Goal: Task Accomplishment & Management: Manage account settings

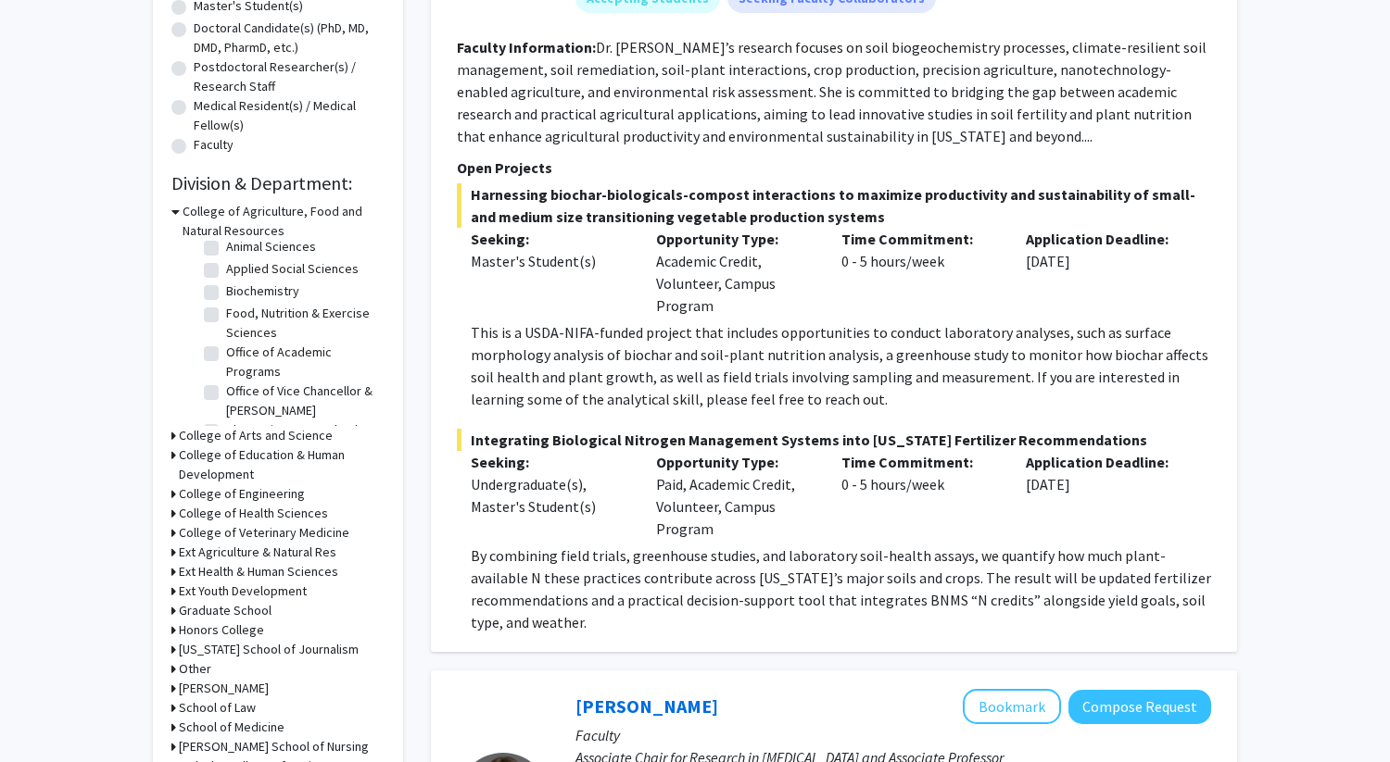
scroll to position [68, 0]
click at [182, 208] on h3 "College of Agriculture, Food and Natural Resources" at bounding box center [283, 221] width 202 height 39
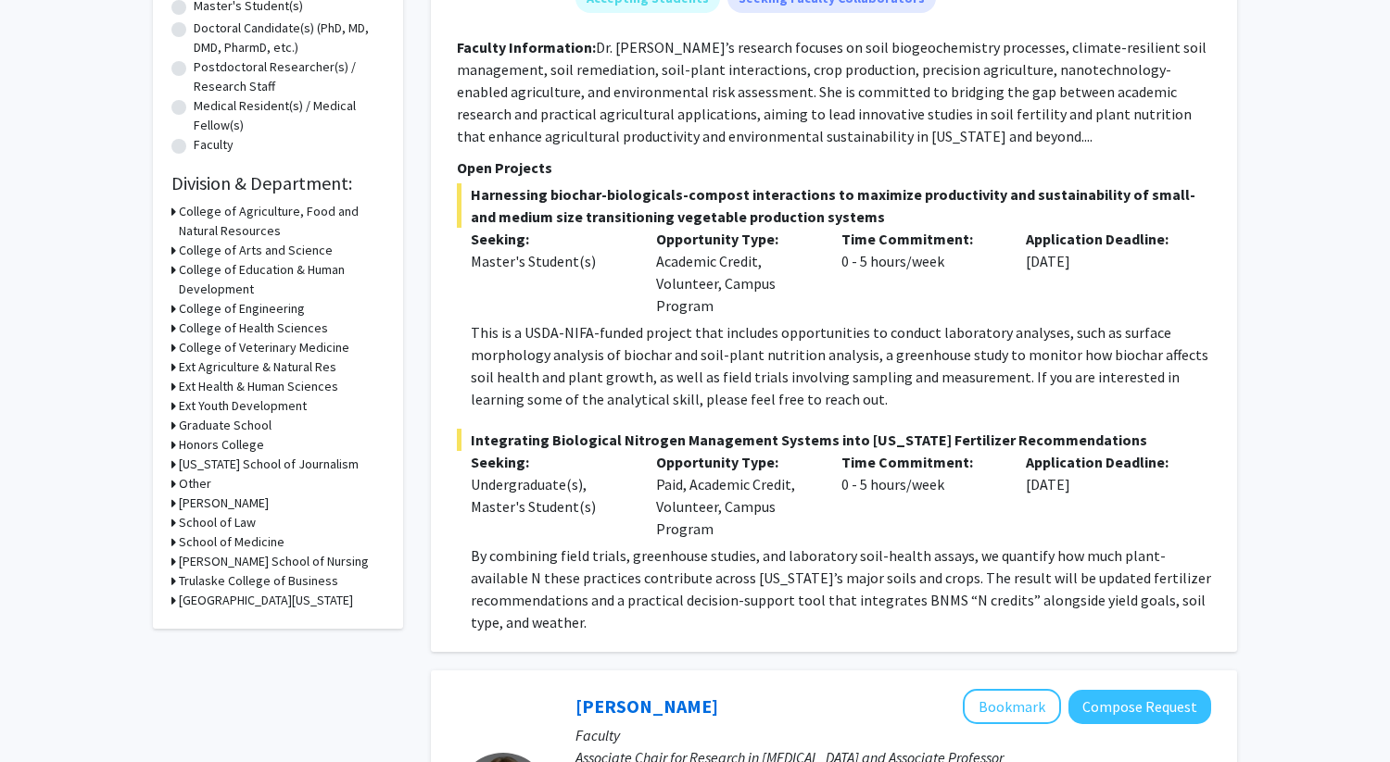
click at [173, 328] on icon at bounding box center [173, 328] width 5 height 19
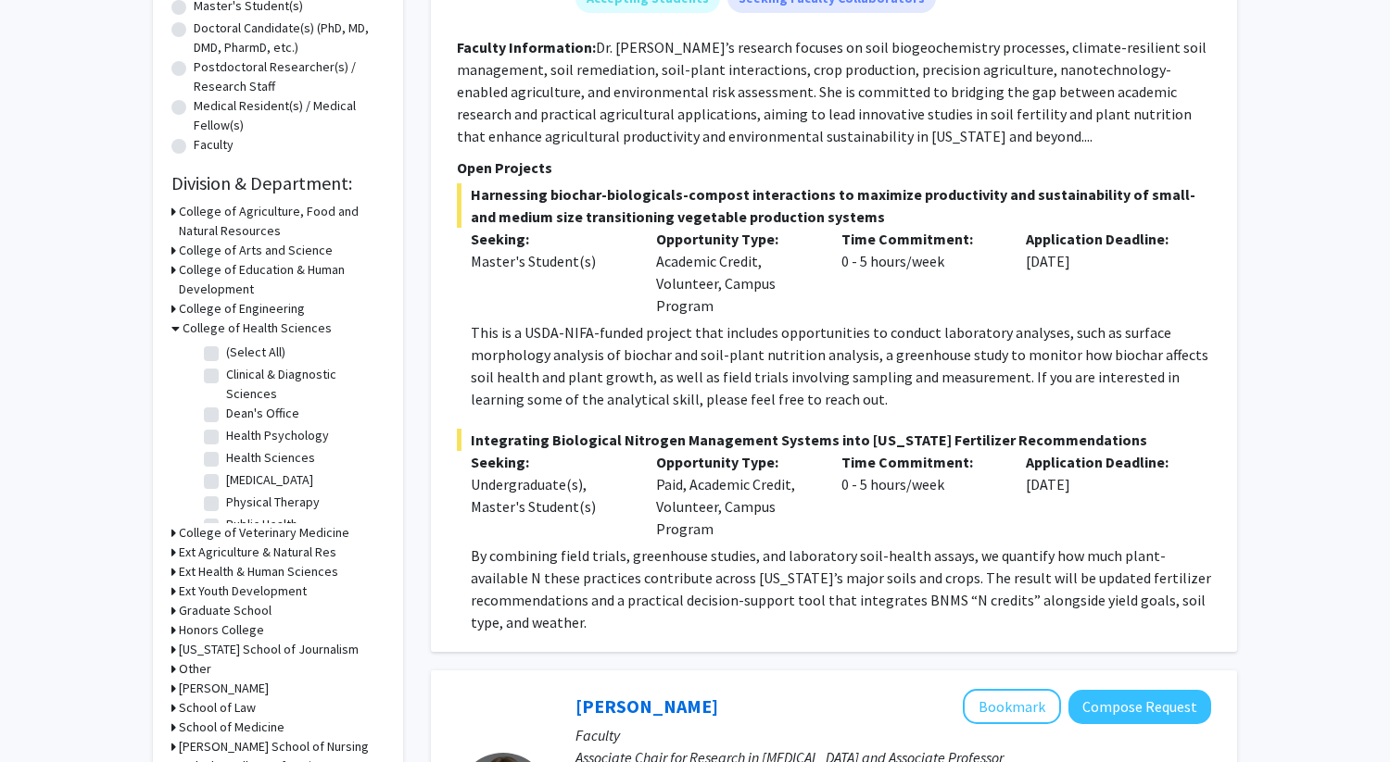
click at [226, 353] on label "(Select All)" at bounding box center [255, 352] width 59 height 19
click at [226, 353] on input "(Select All)" at bounding box center [232, 349] width 12 height 12
checkbox input "true"
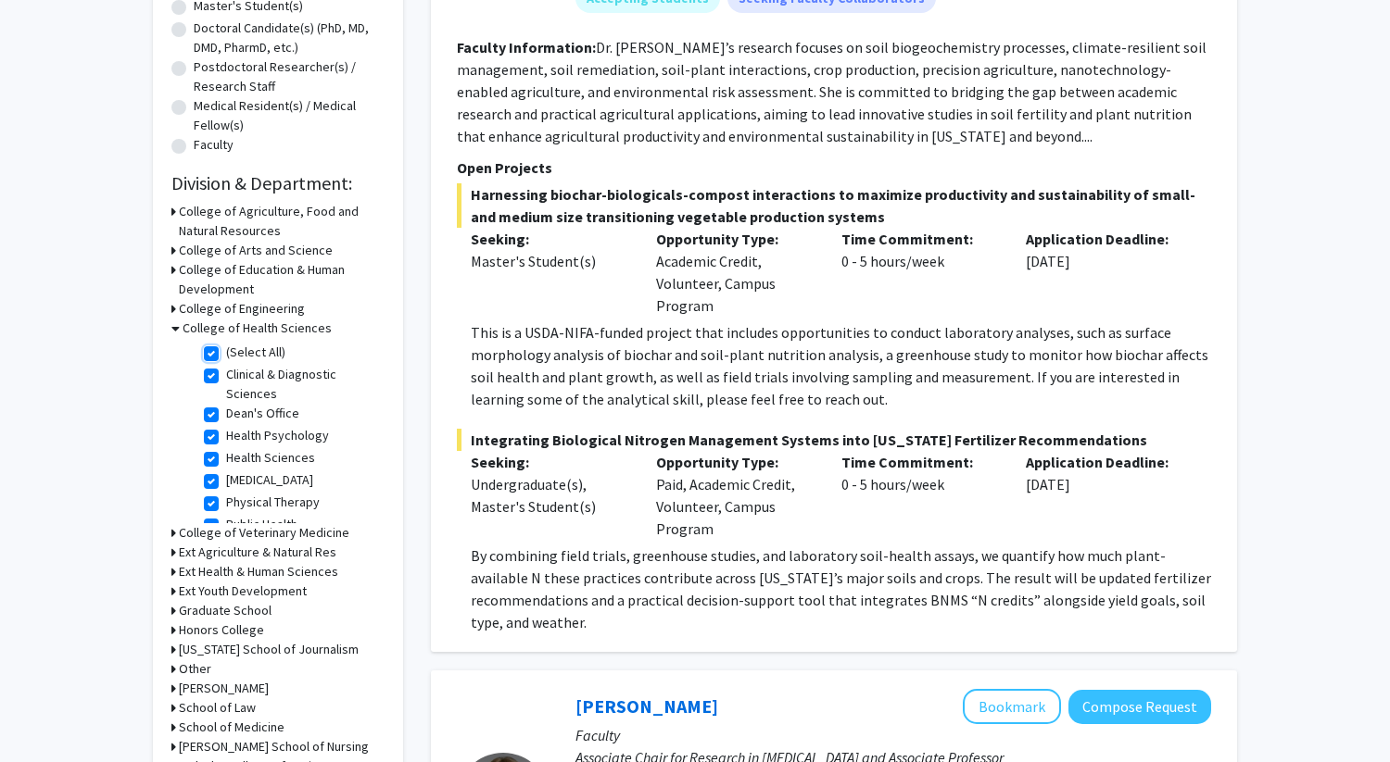
checkbox input "true"
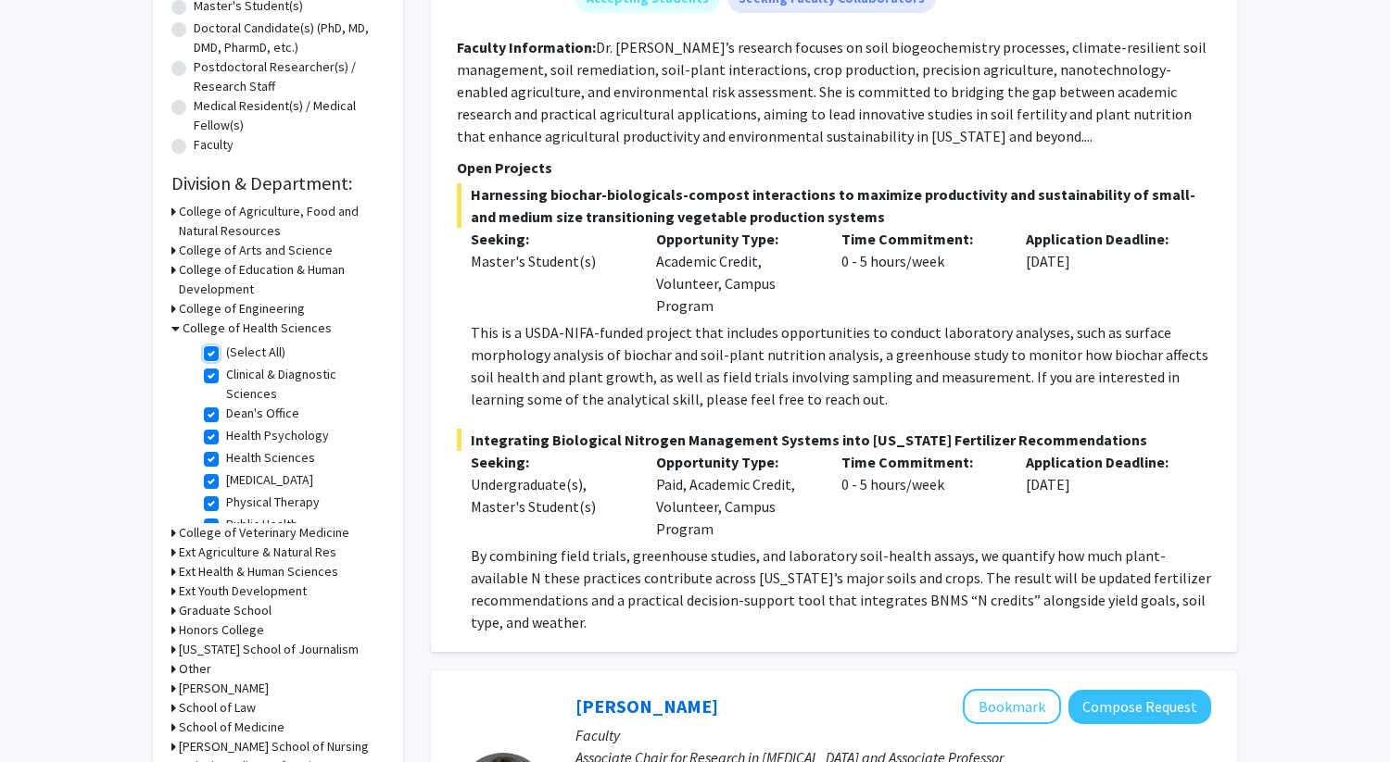
checkbox input "true"
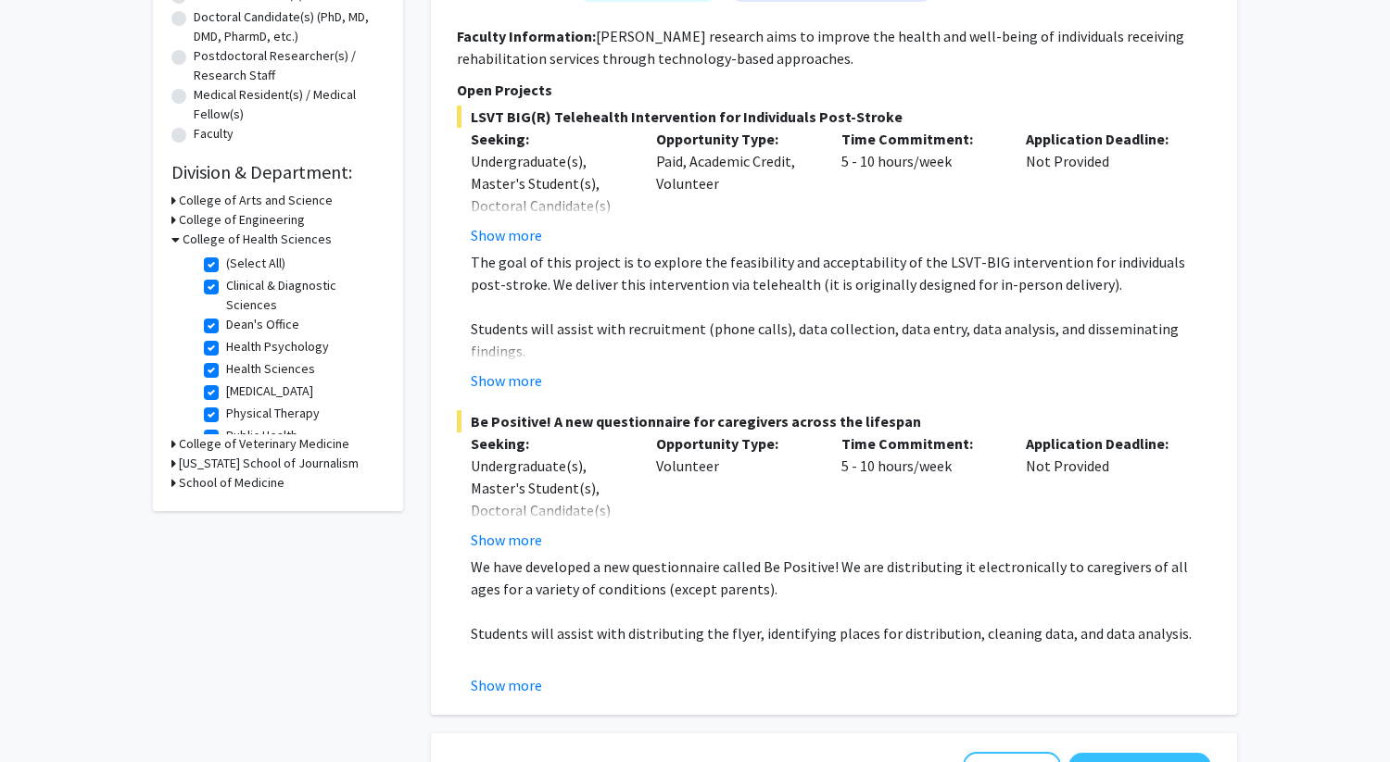
scroll to position [417, 0]
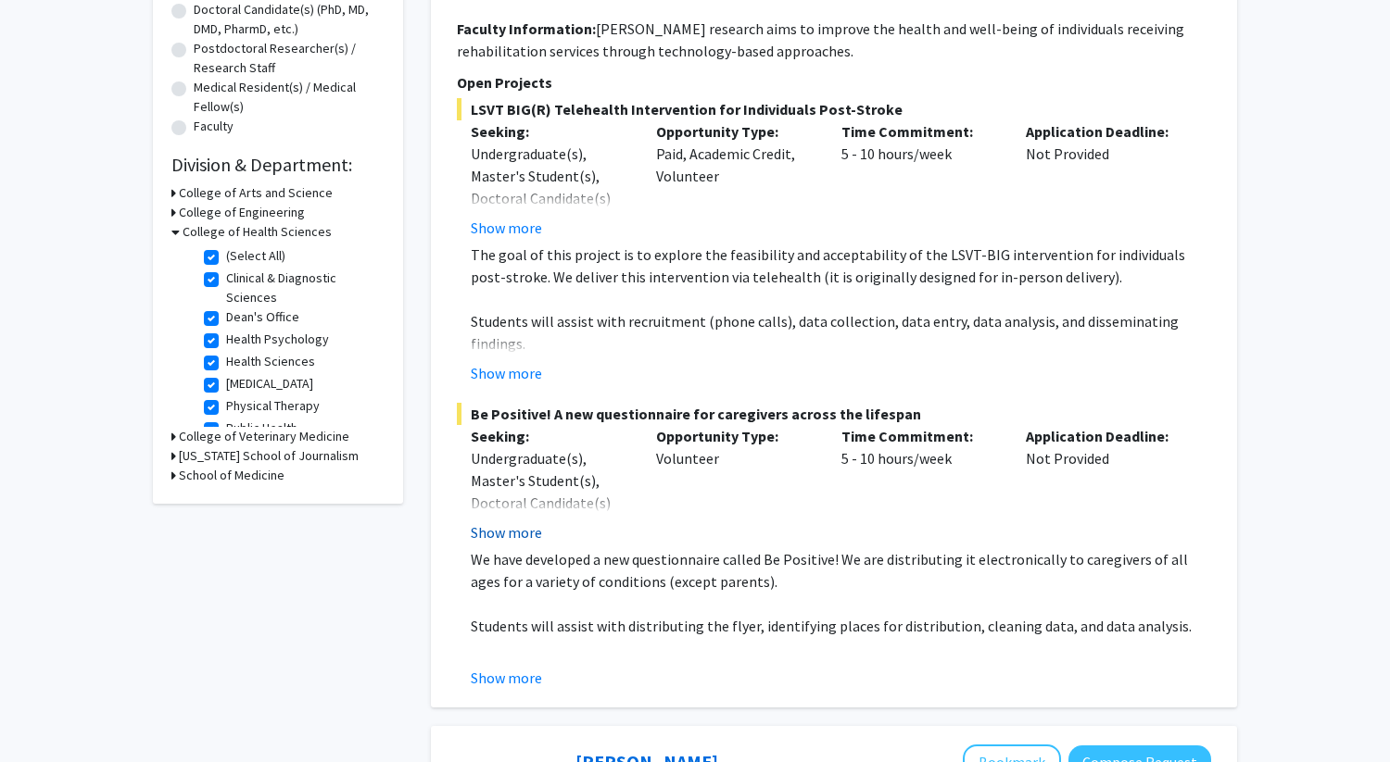
click at [530, 523] on button "Show more" at bounding box center [506, 533] width 71 height 22
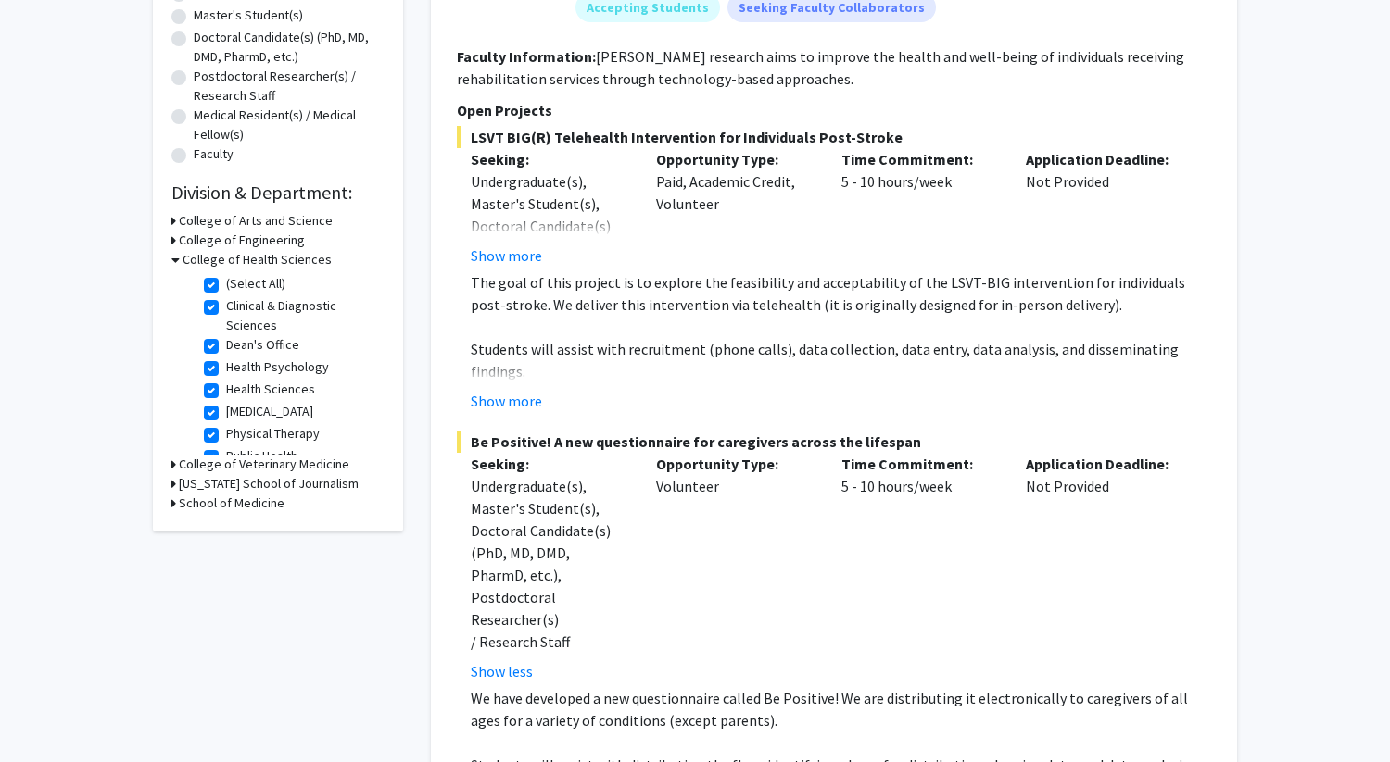
scroll to position [352, 0]
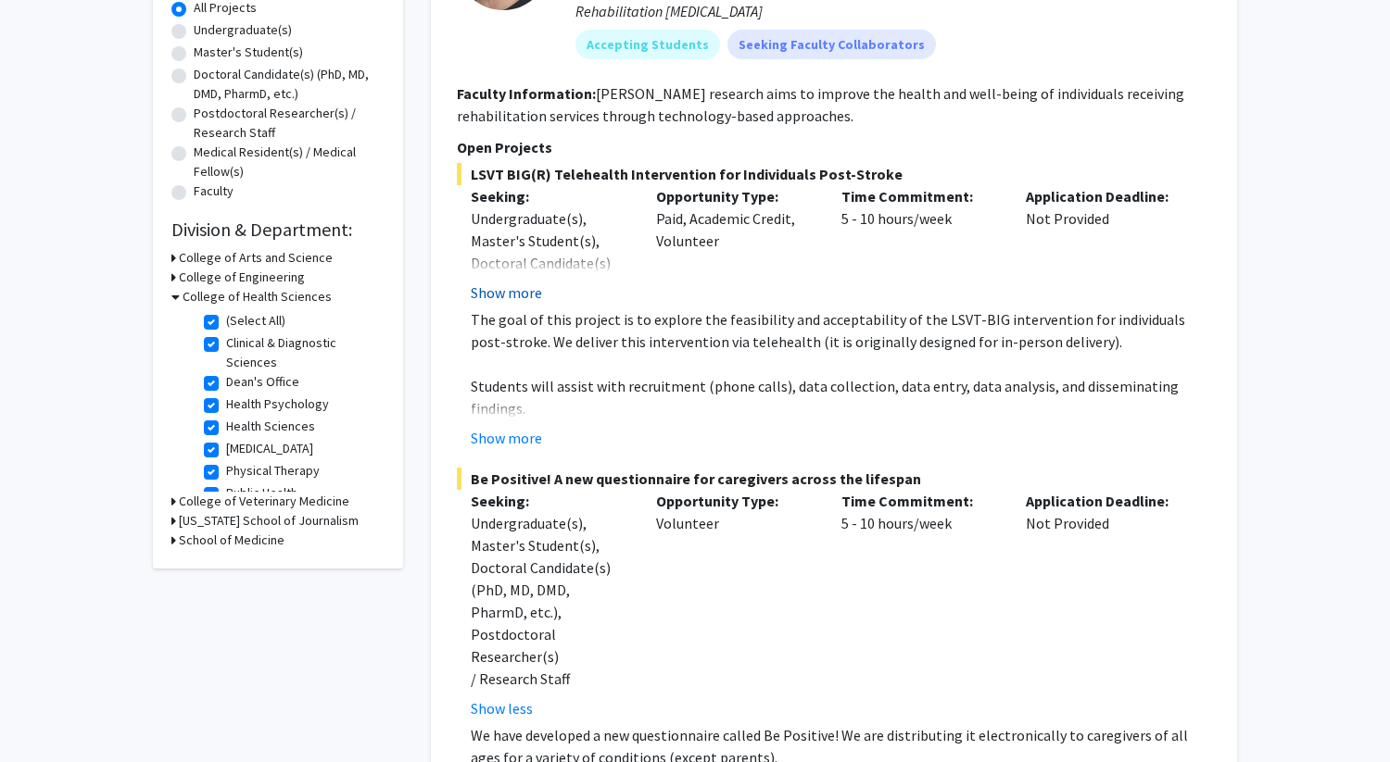
click at [517, 283] on button "Show more" at bounding box center [506, 293] width 71 height 22
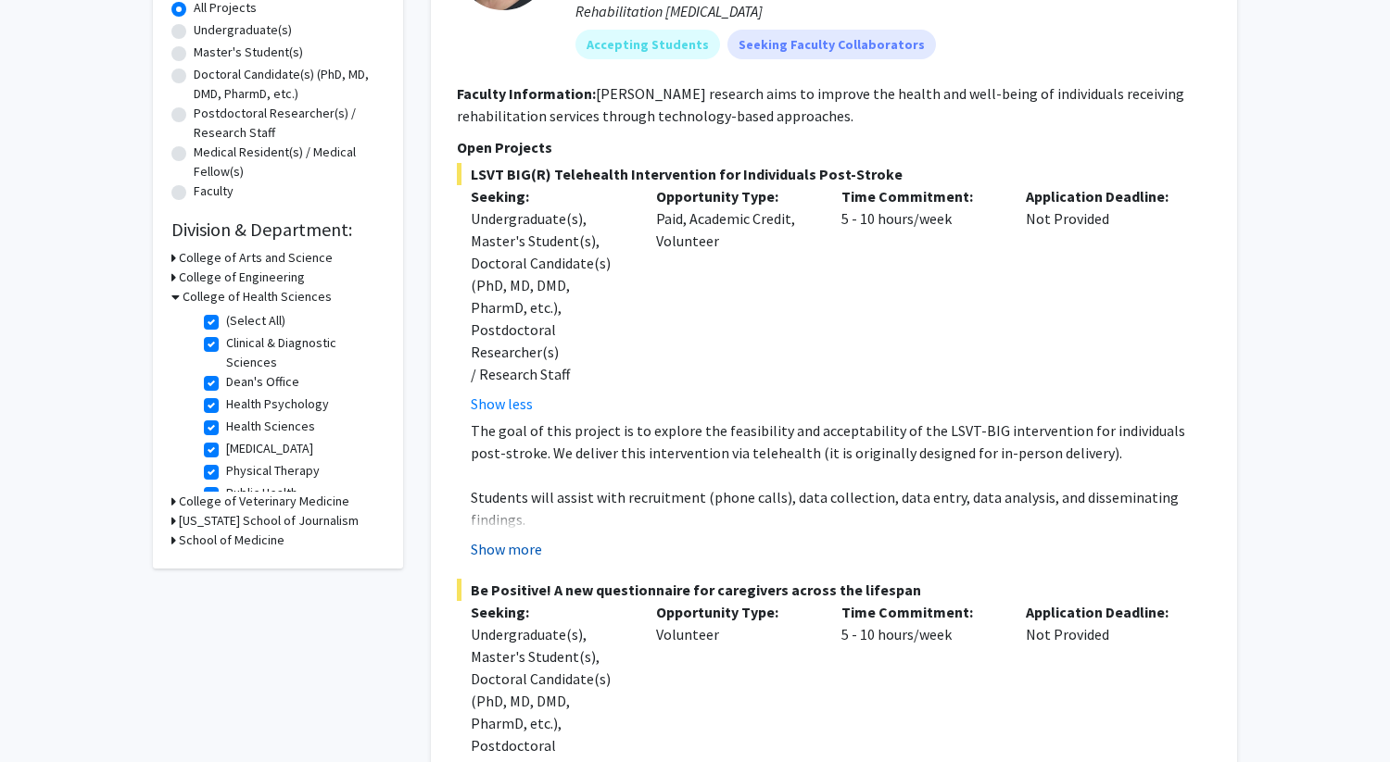
click at [490, 538] on button "Show more" at bounding box center [506, 549] width 71 height 22
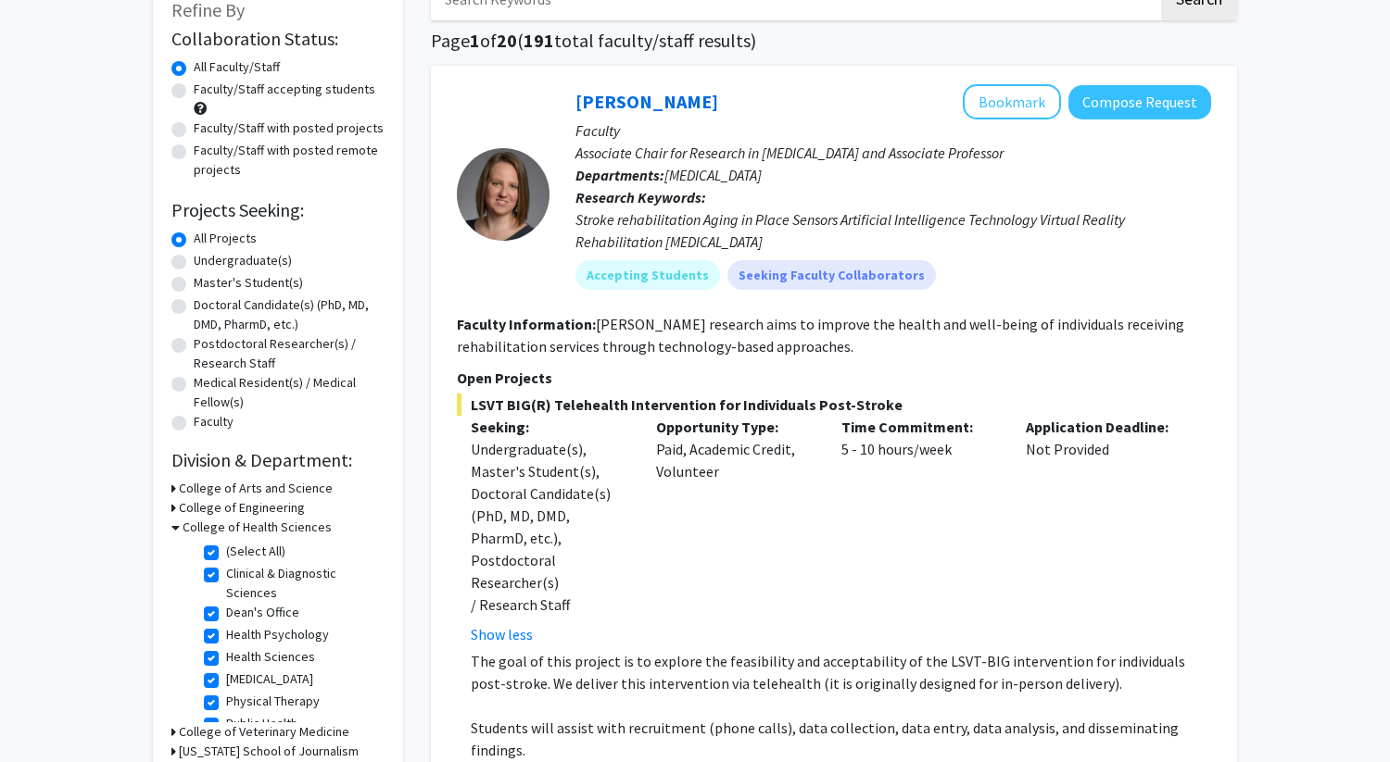
scroll to position [128, 0]
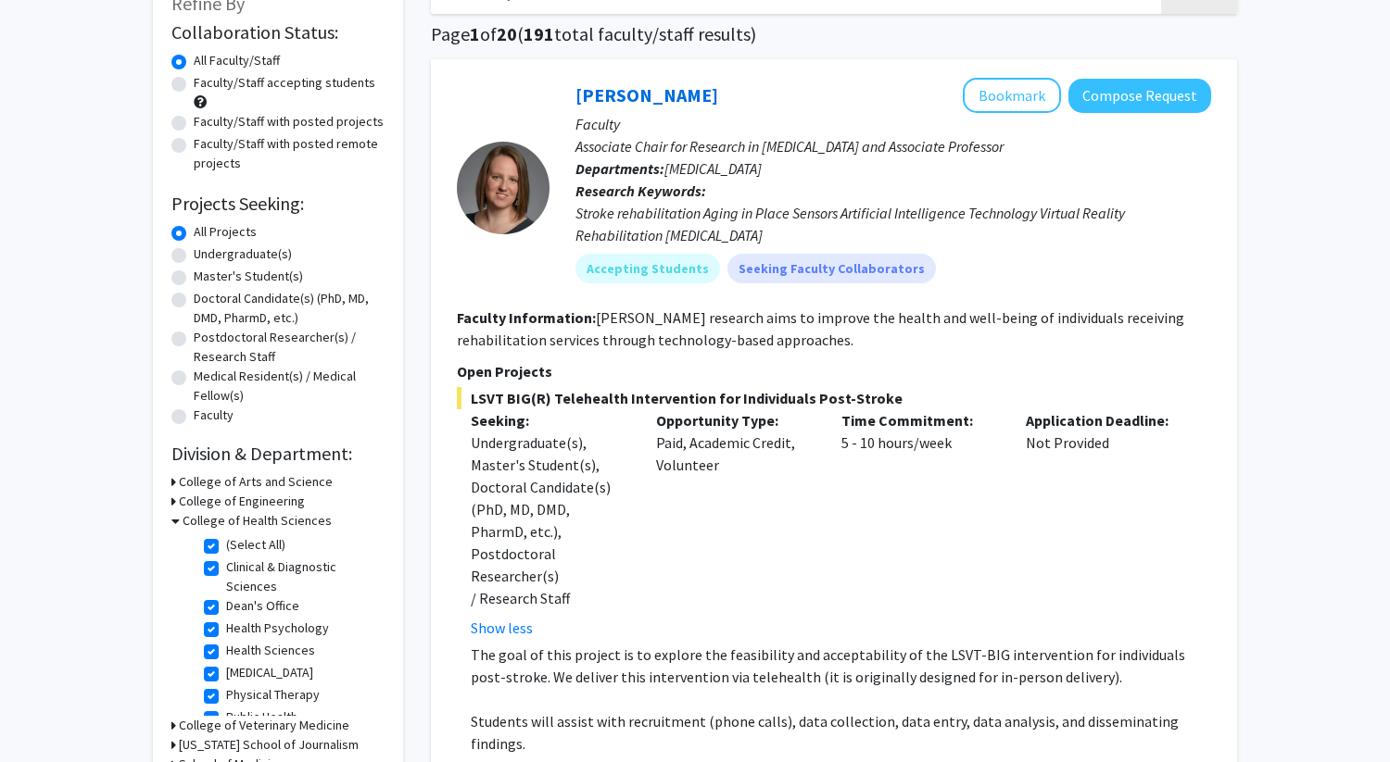
click at [683, 455] on div "Opportunity Type: Paid, Academic Credit, Volunteer" at bounding box center [734, 524] width 185 height 230
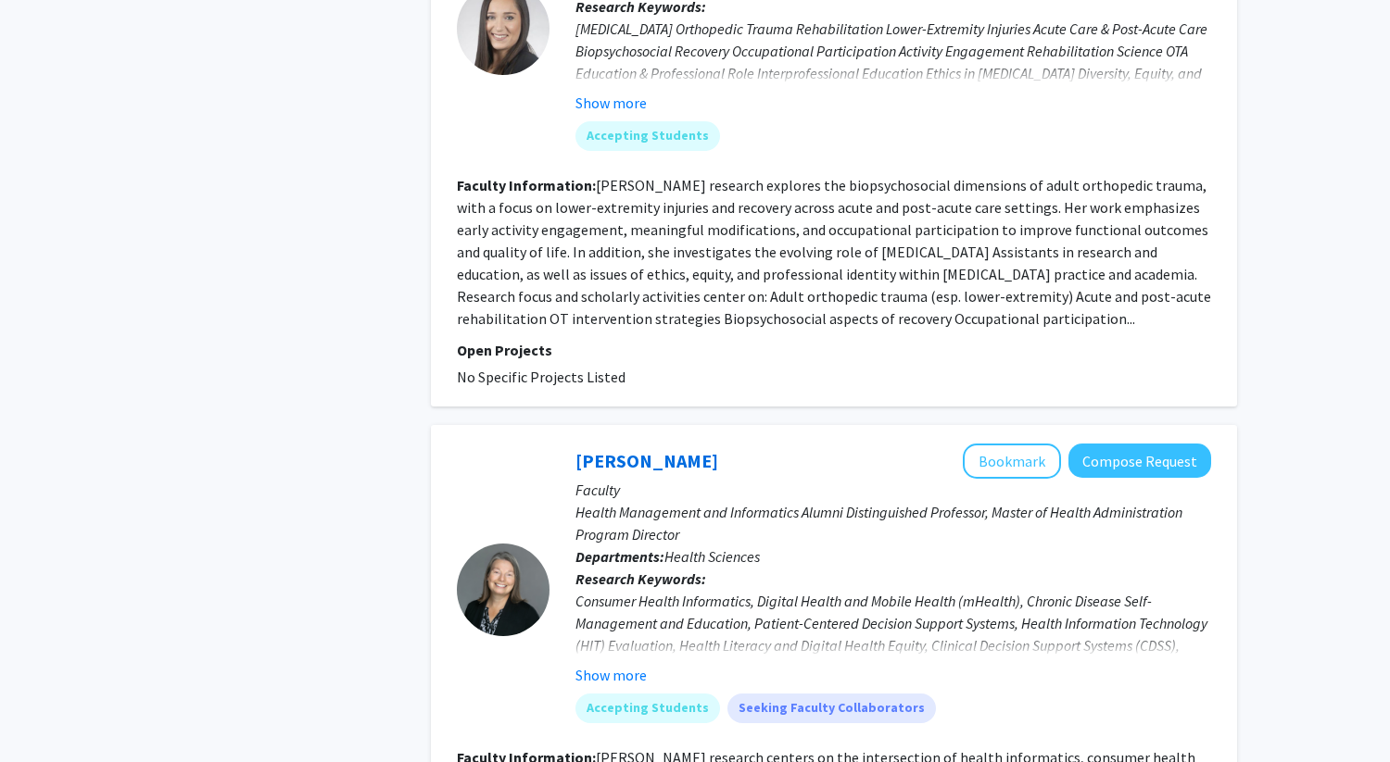
scroll to position [3313, 0]
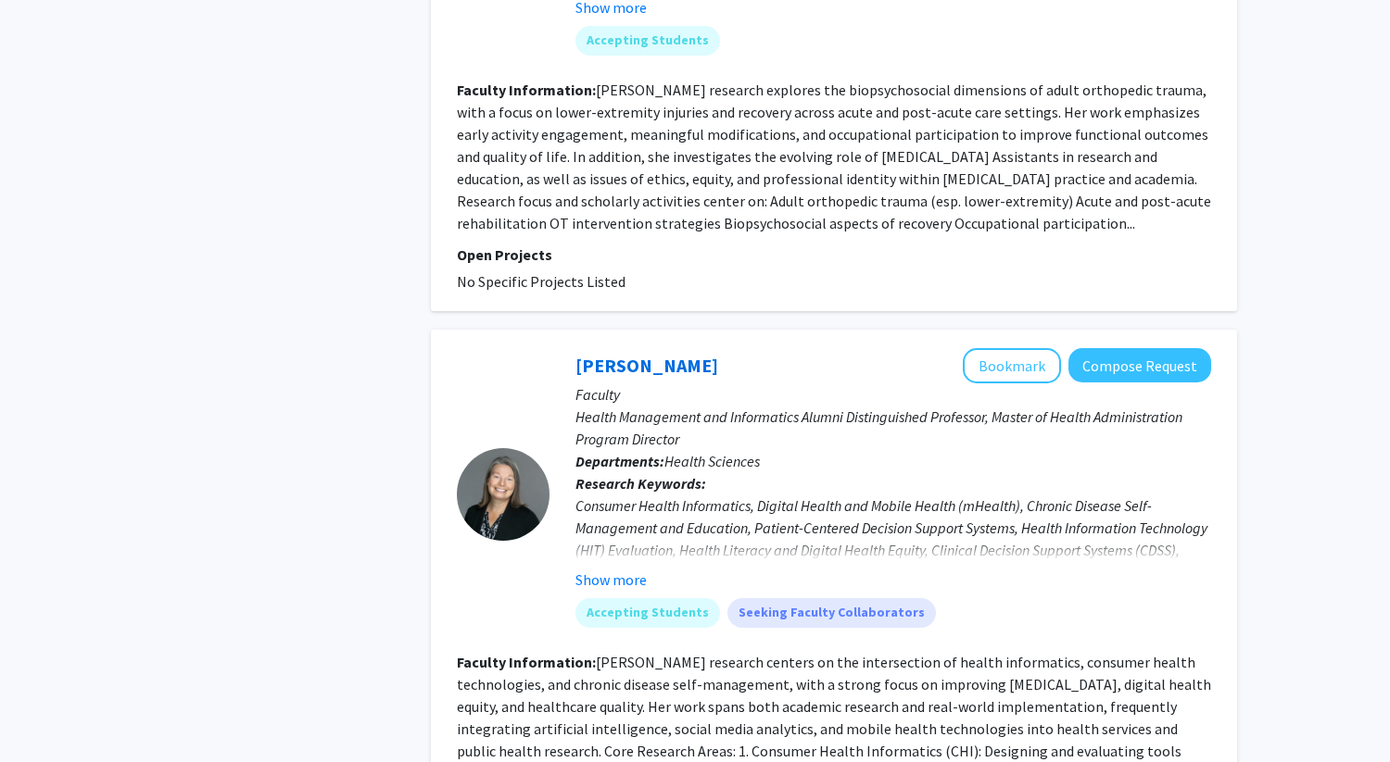
click at [610, 495] on fg-read-more "Consumer Health Informatics, Digital Health and Mobile Health (mHealth), Chroni…" at bounding box center [892, 543] width 635 height 96
click at [610, 569] on button "Show more" at bounding box center [610, 580] width 71 height 22
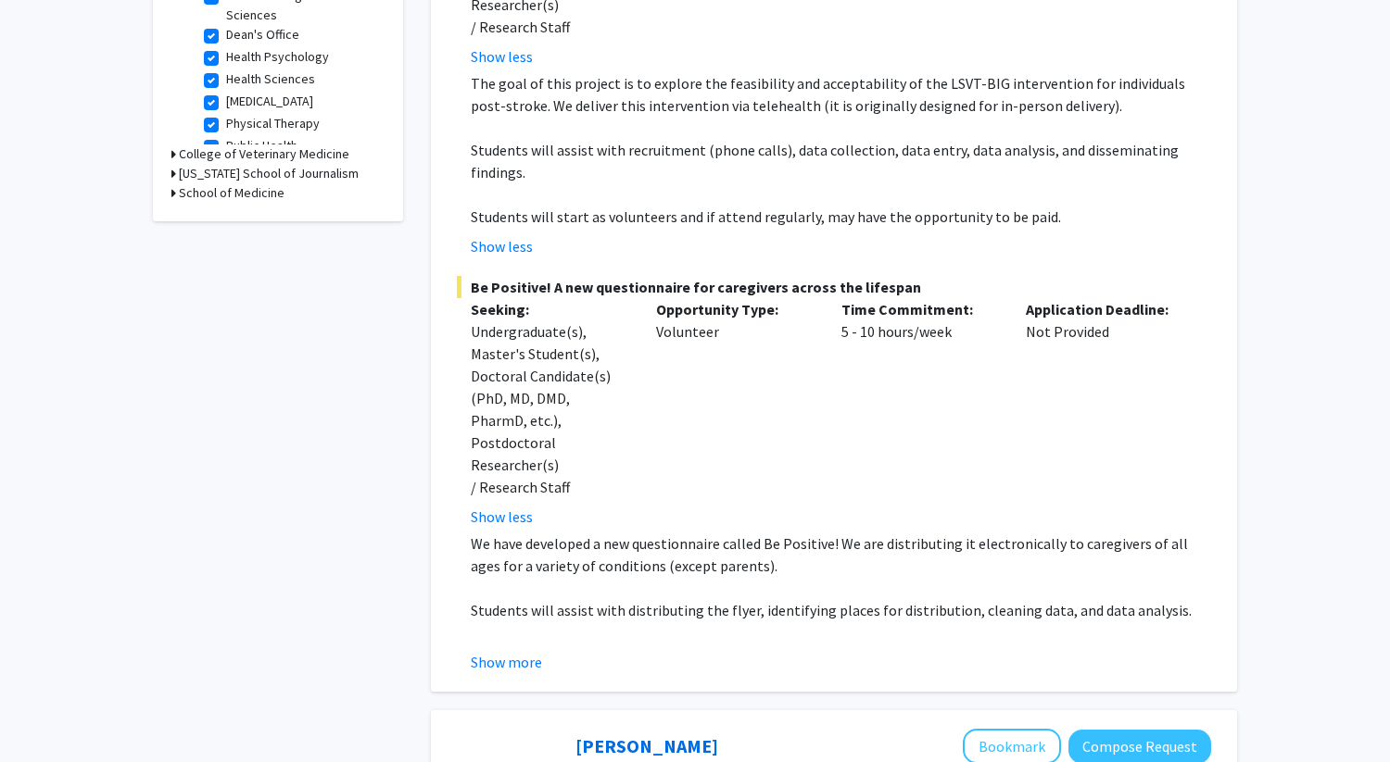
scroll to position [716, 0]
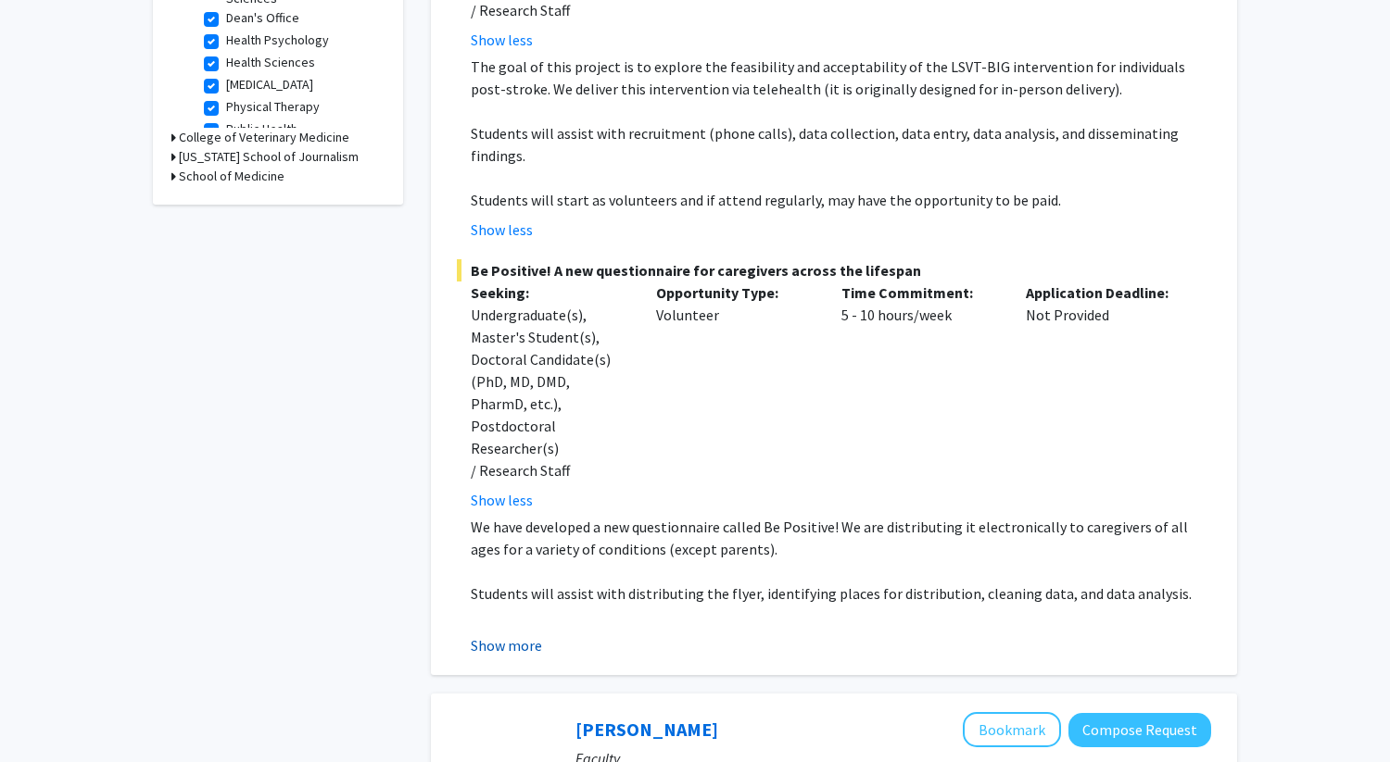
click at [528, 635] on button "Show more" at bounding box center [506, 646] width 71 height 22
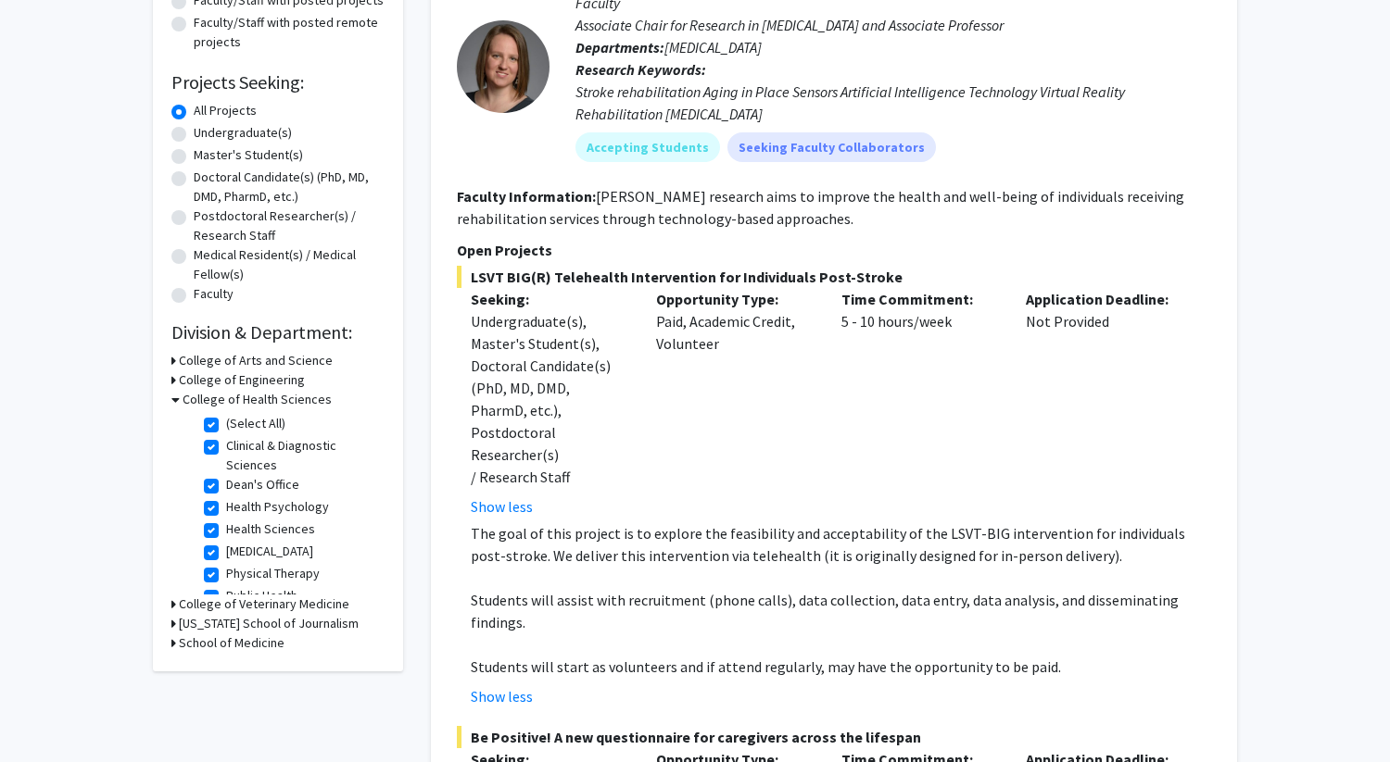
scroll to position [9, 0]
click at [183, 400] on h3 "College of Health Sciences" at bounding box center [256, 399] width 149 height 19
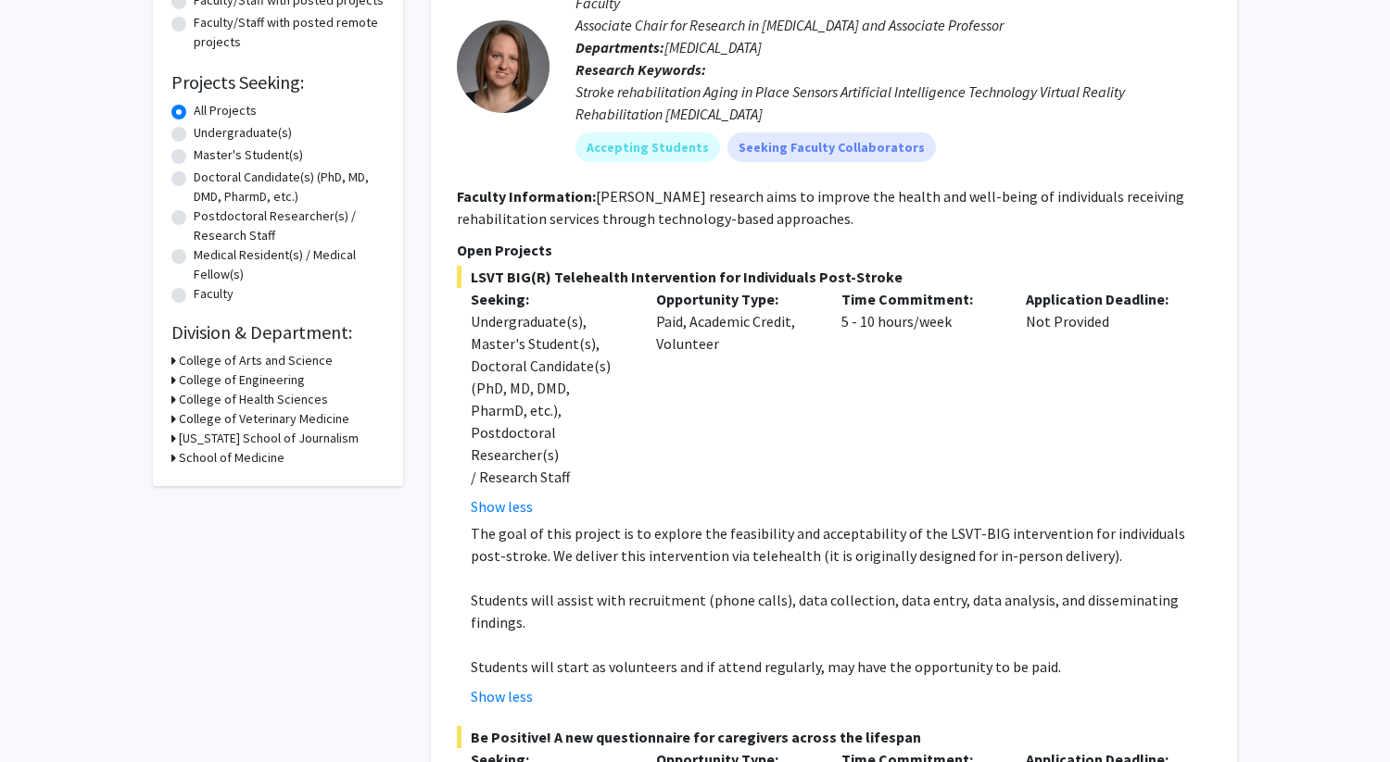
click at [179, 459] on h3 "School of Medicine" at bounding box center [232, 457] width 106 height 19
click at [226, 485] on label "Orthopaedic Surgery" at bounding box center [285, 481] width 118 height 19
click at [226, 484] on input "Orthopaedic Surgery" at bounding box center [232, 478] width 12 height 12
checkbox input "true"
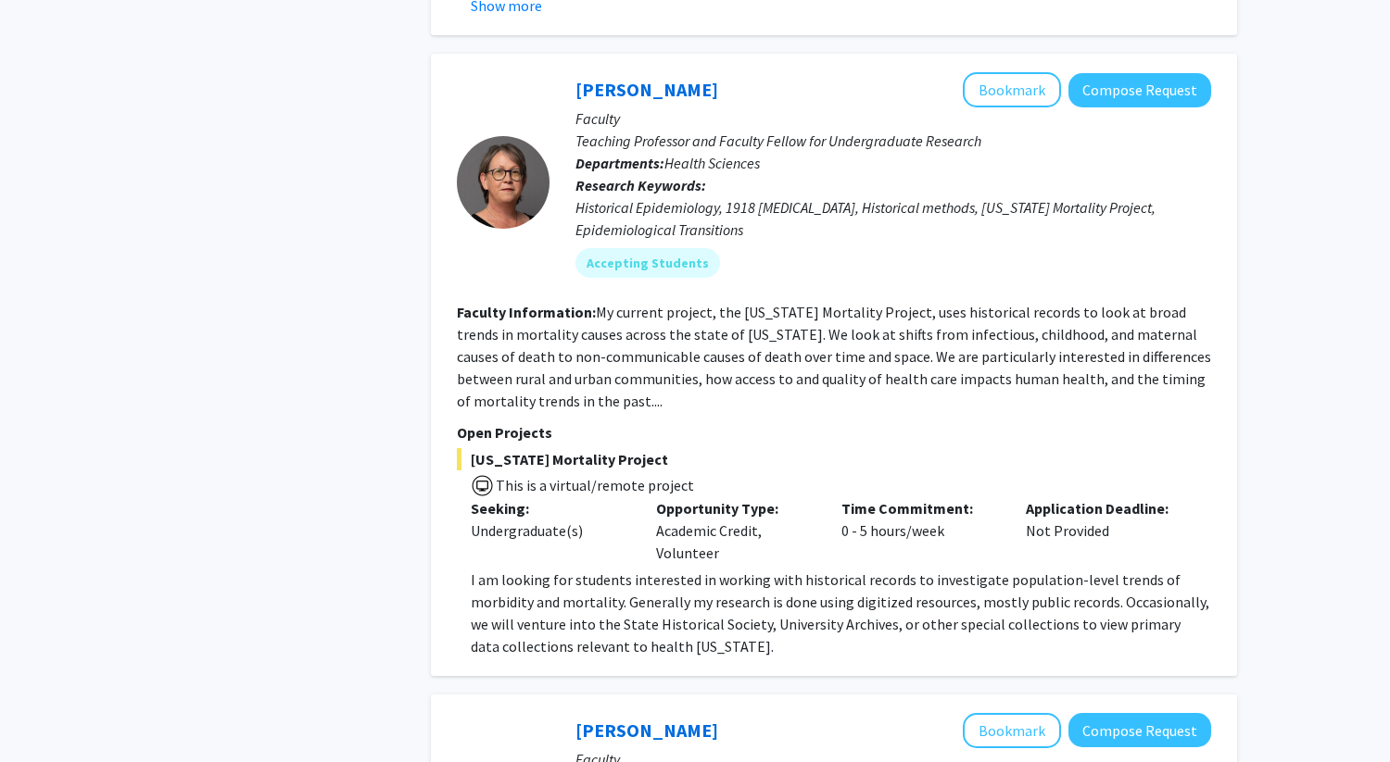
scroll to position [1180, 0]
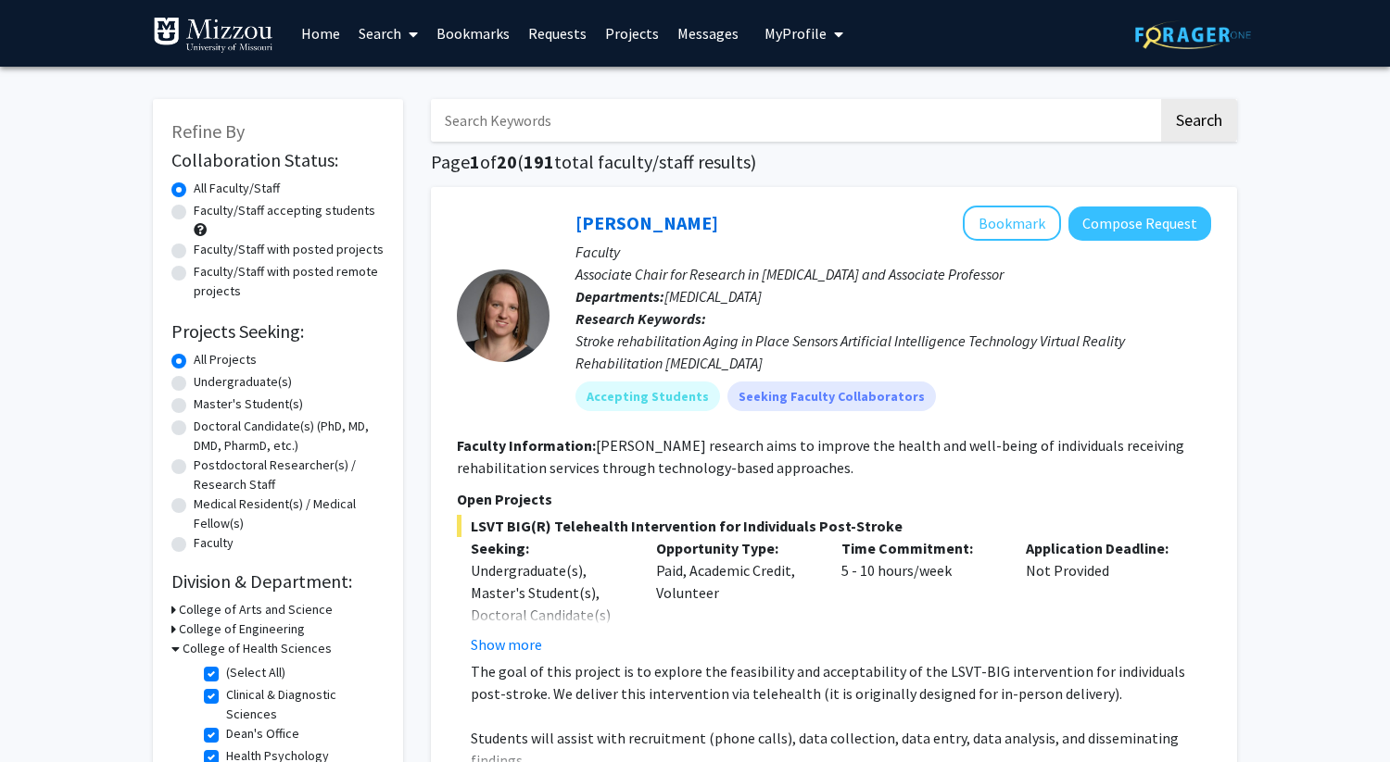
click at [332, 213] on label "Faculty/Staff accepting students" at bounding box center [285, 210] width 182 height 19
click at [206, 213] on input "Faculty/Staff accepting students" at bounding box center [200, 207] width 12 height 12
radio input "true"
click at [368, 35] on link "Search" at bounding box center [388, 33] width 78 height 65
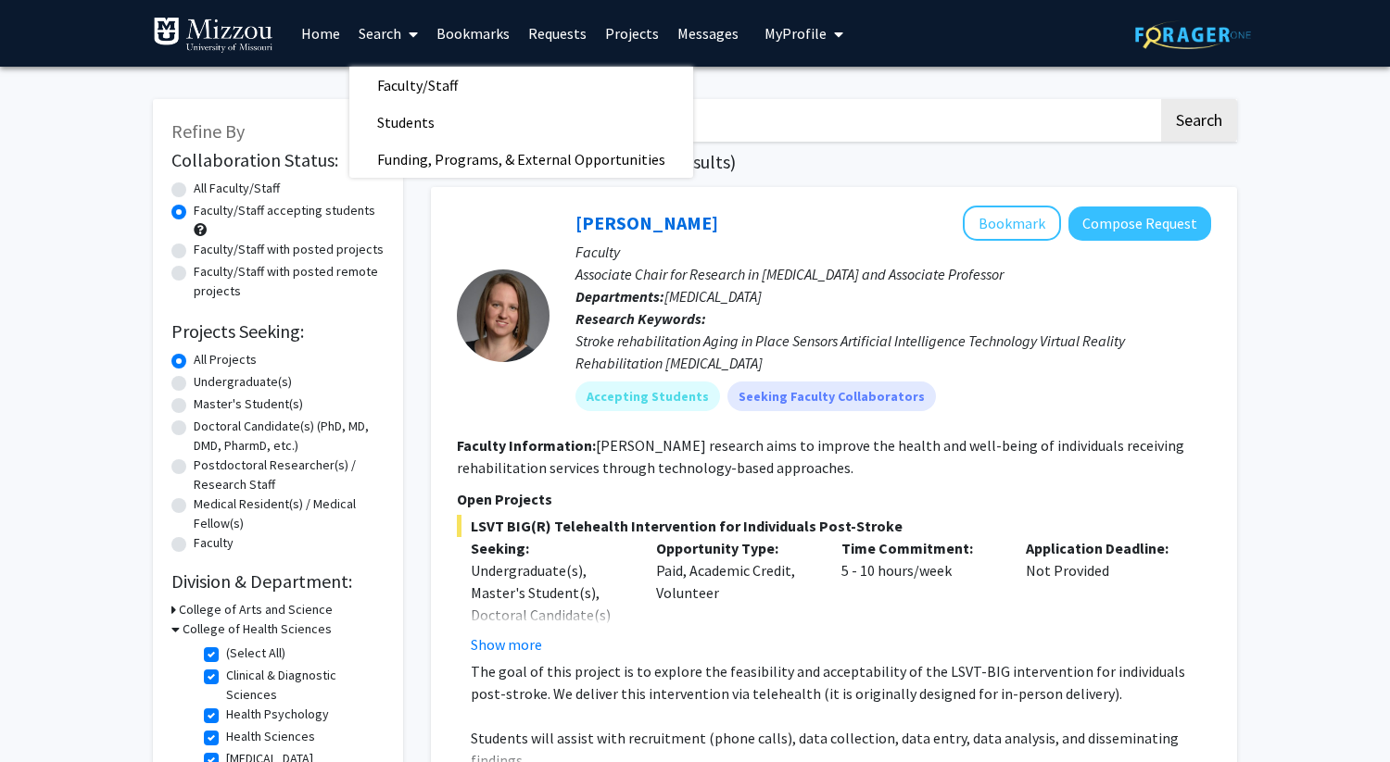
click at [323, 34] on link "Home" at bounding box center [320, 33] width 57 height 65
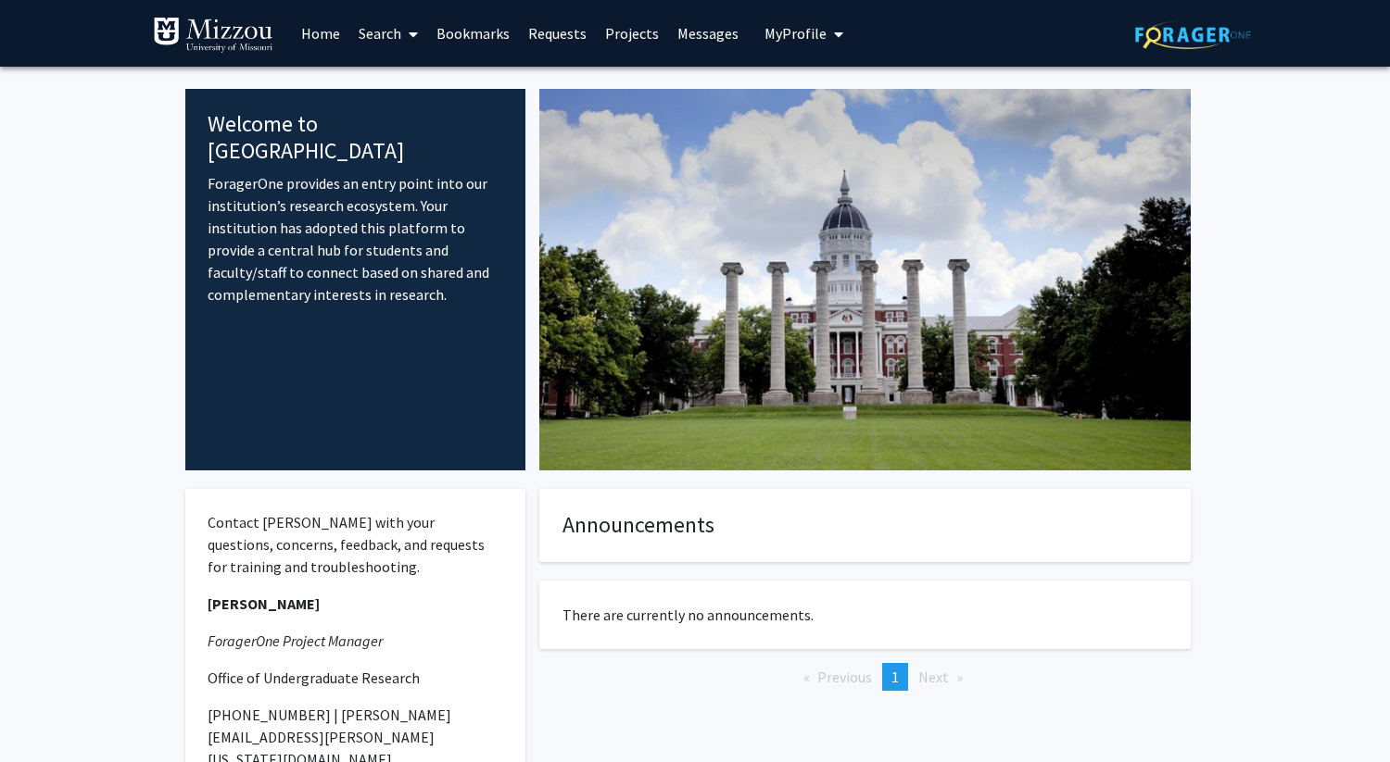
click at [771, 53] on button "My Profile" at bounding box center [804, 33] width 90 height 67
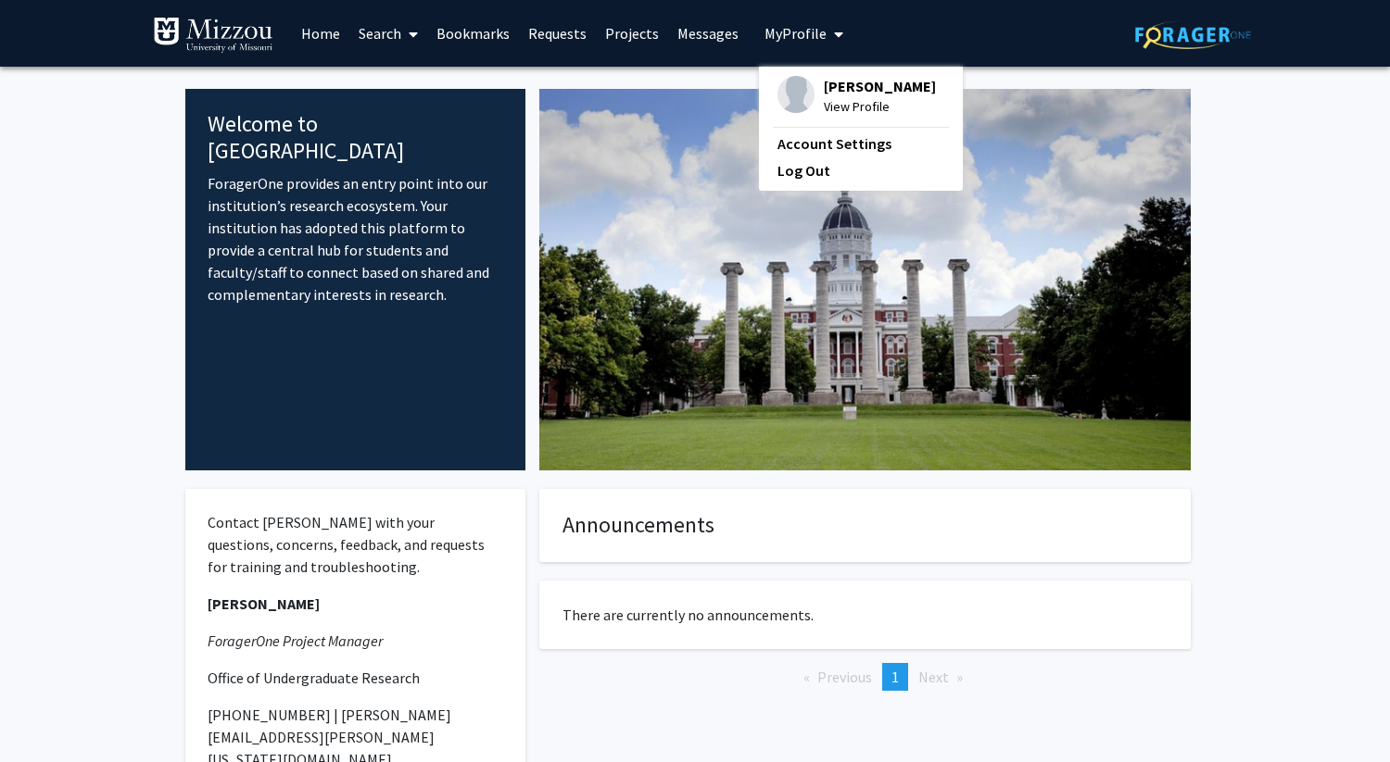
click at [780, 92] on img at bounding box center [795, 94] width 37 height 37
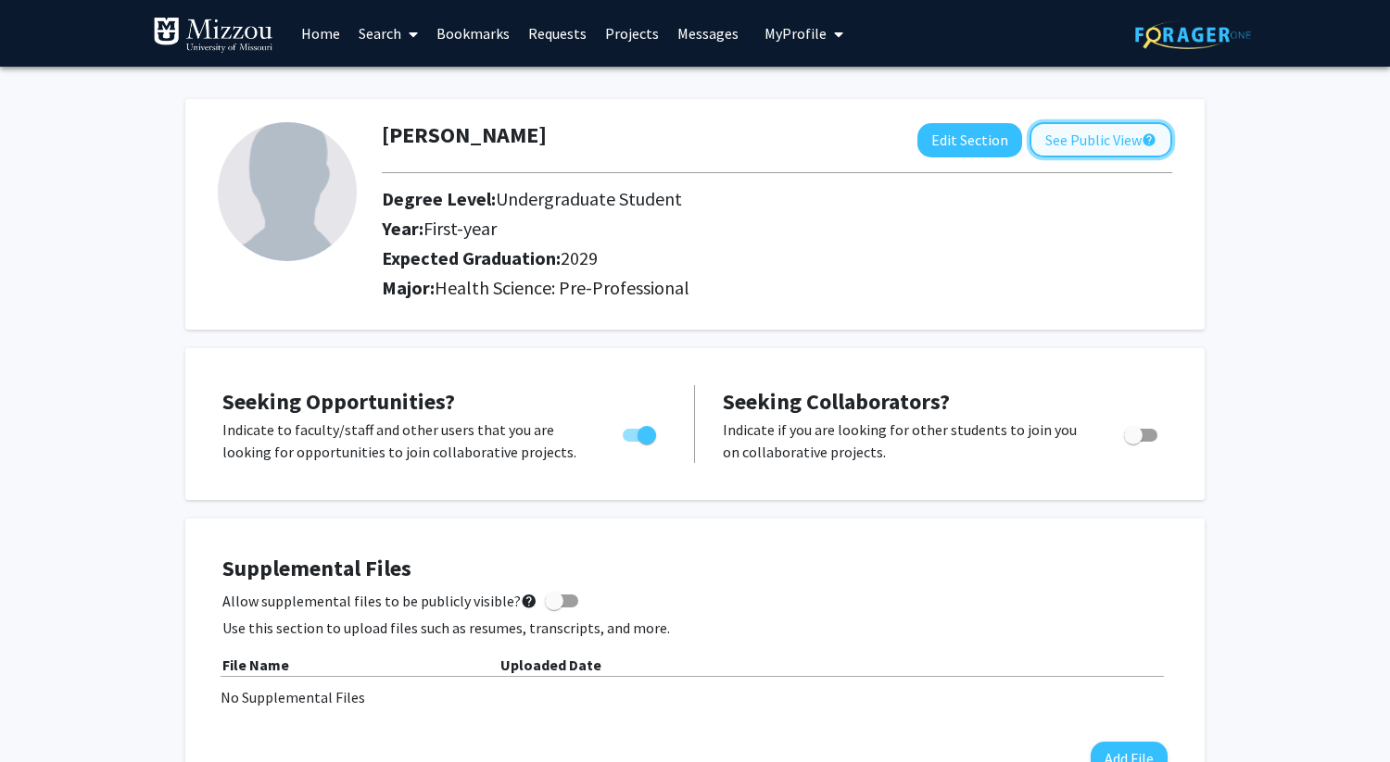
click at [1064, 137] on button "See Public View help" at bounding box center [1100, 139] width 143 height 35
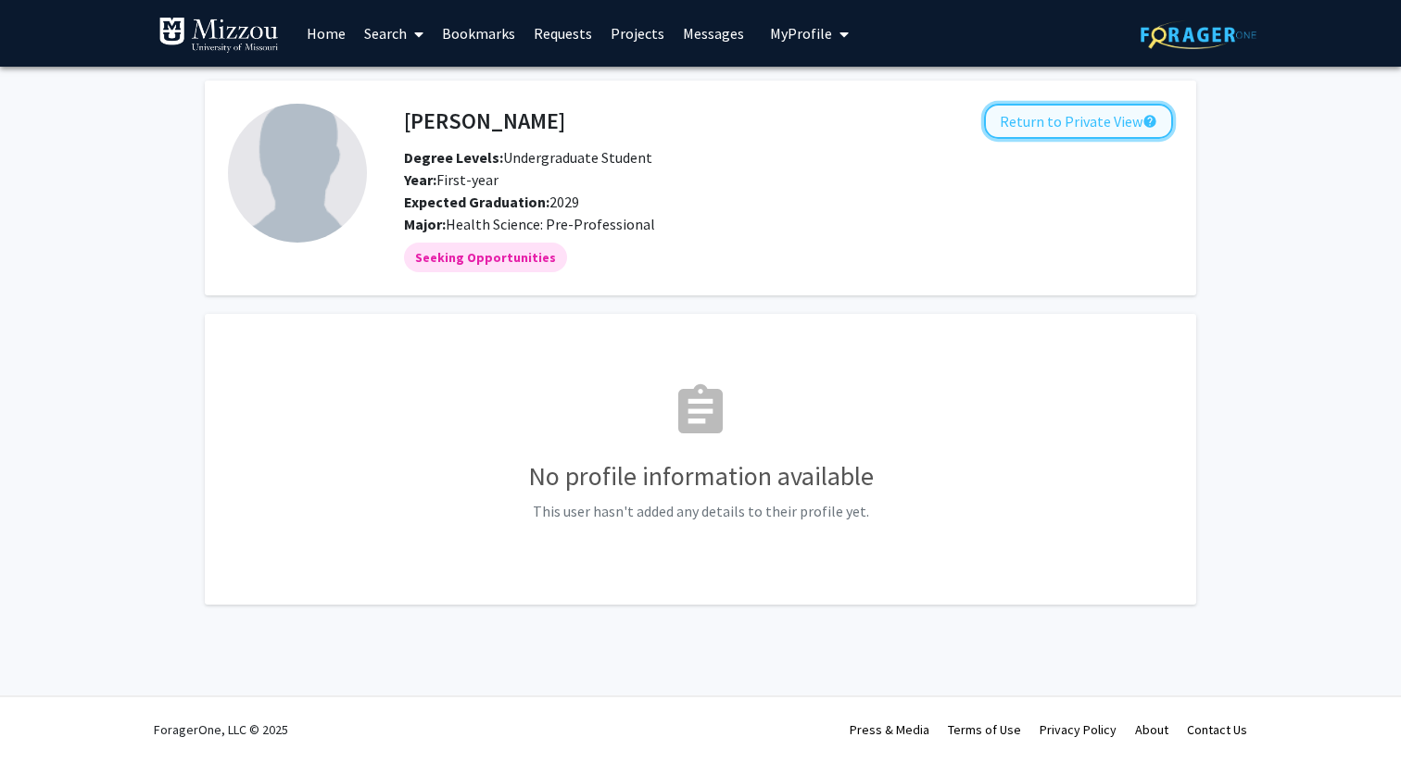
click at [1075, 124] on button "Return to Private View help" at bounding box center [1078, 121] width 189 height 35
